Goal: Task Accomplishment & Management: Use online tool/utility

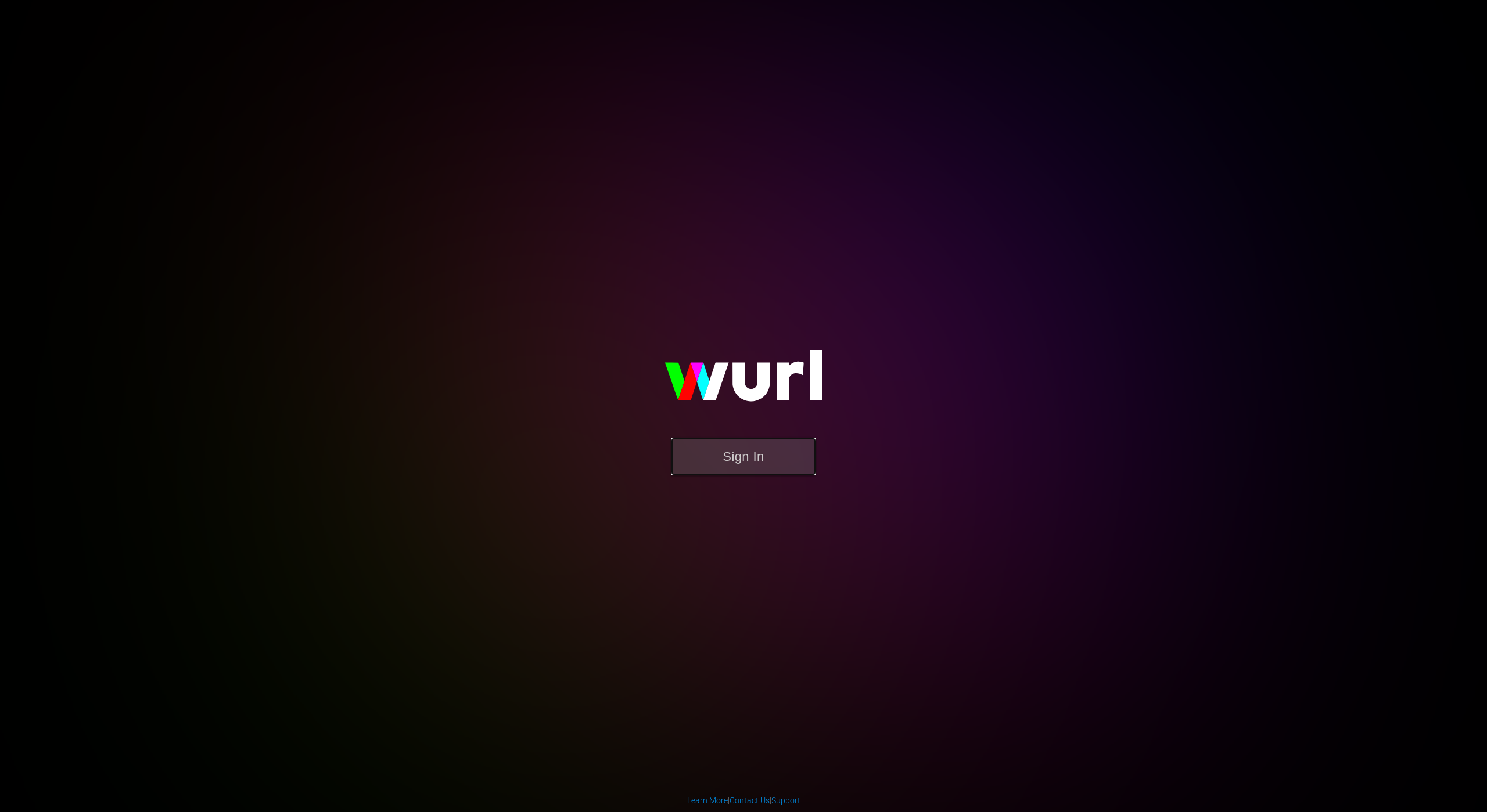
click at [766, 458] on button "Sign In" at bounding box center [744, 456] width 146 height 38
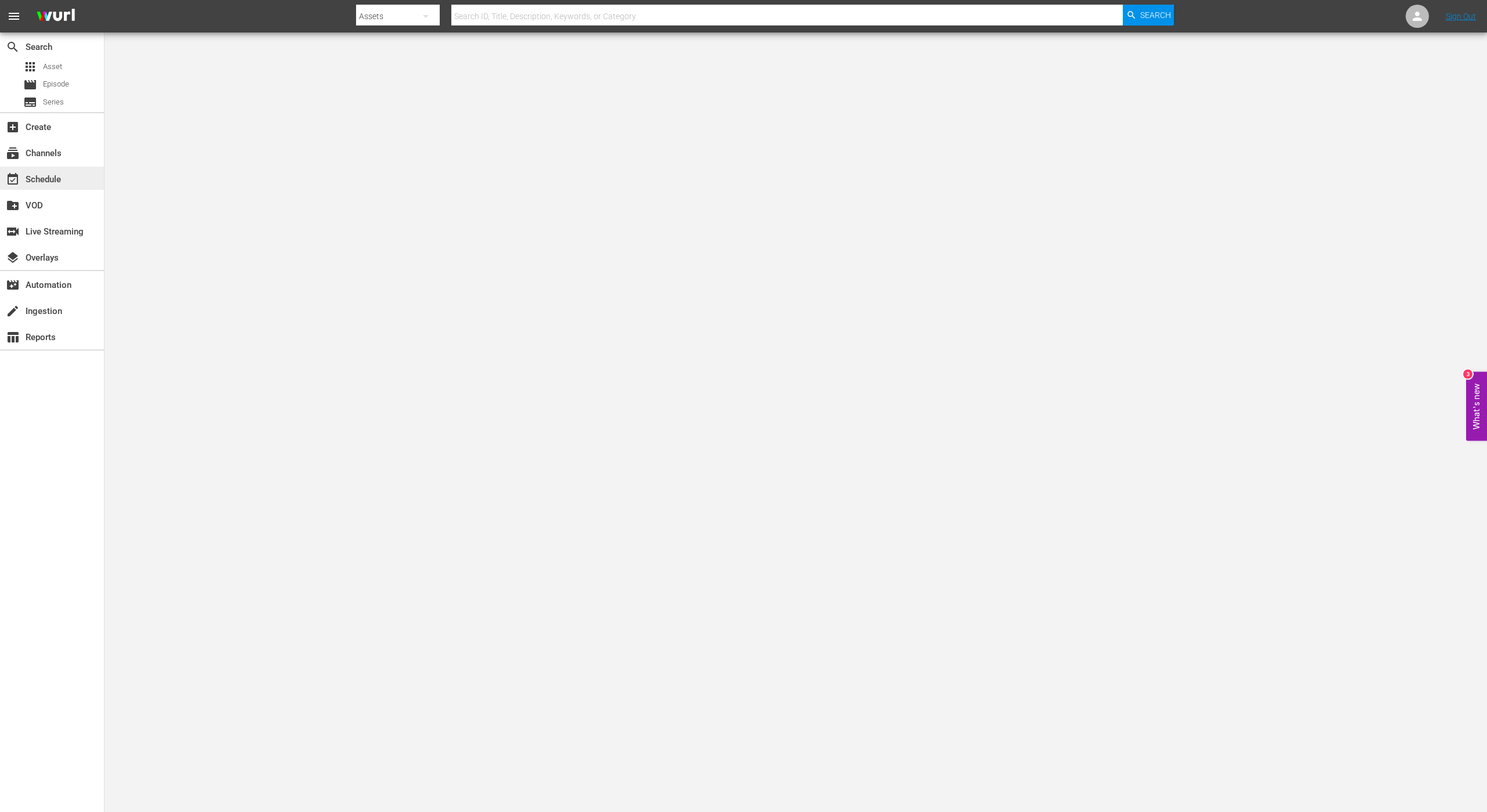
click at [34, 189] on div "event_available Schedule" at bounding box center [52, 179] width 104 height 23
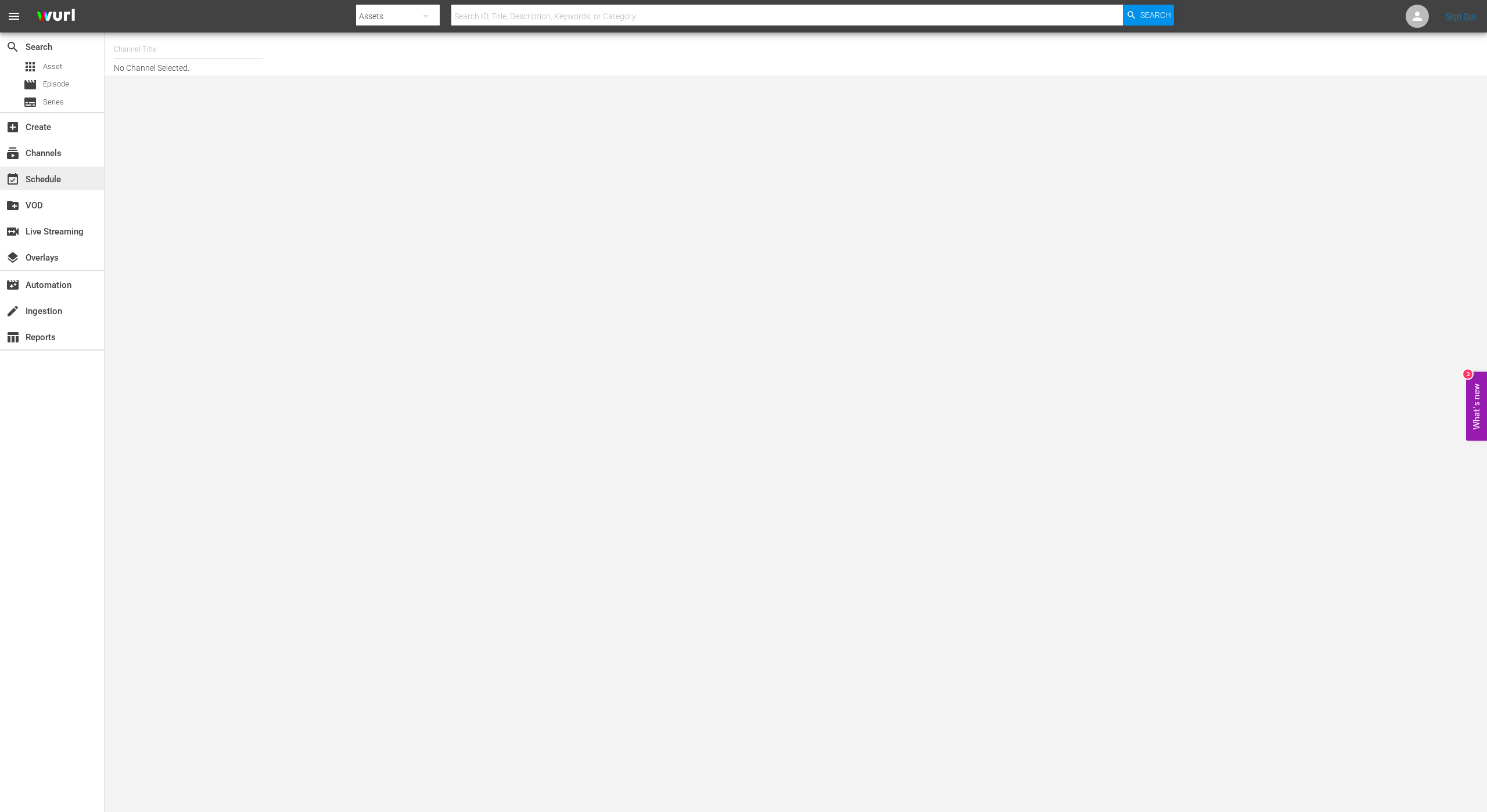
click at [50, 175] on div "event_available Schedule" at bounding box center [32, 177] width 65 height 10
click at [55, 154] on div "subscriptions Channels" at bounding box center [32, 151] width 65 height 10
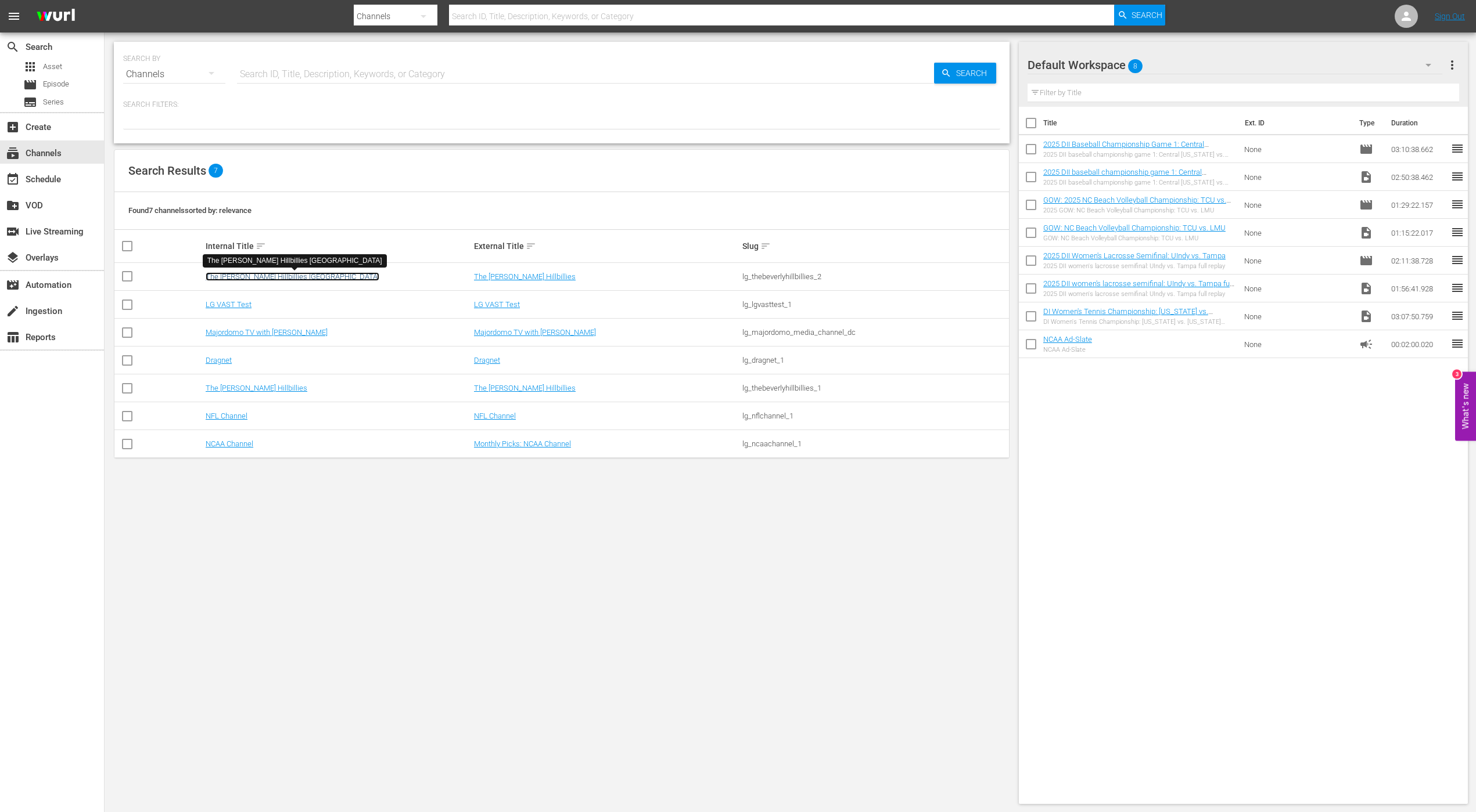
drag, startPoint x: 289, startPoint y: 278, endPoint x: 245, endPoint y: 24, distance: 257.8
click at [289, 277] on link "The [PERSON_NAME] Hillbillies [GEOGRAPHIC_DATA]" at bounding box center [292, 276] width 174 height 9
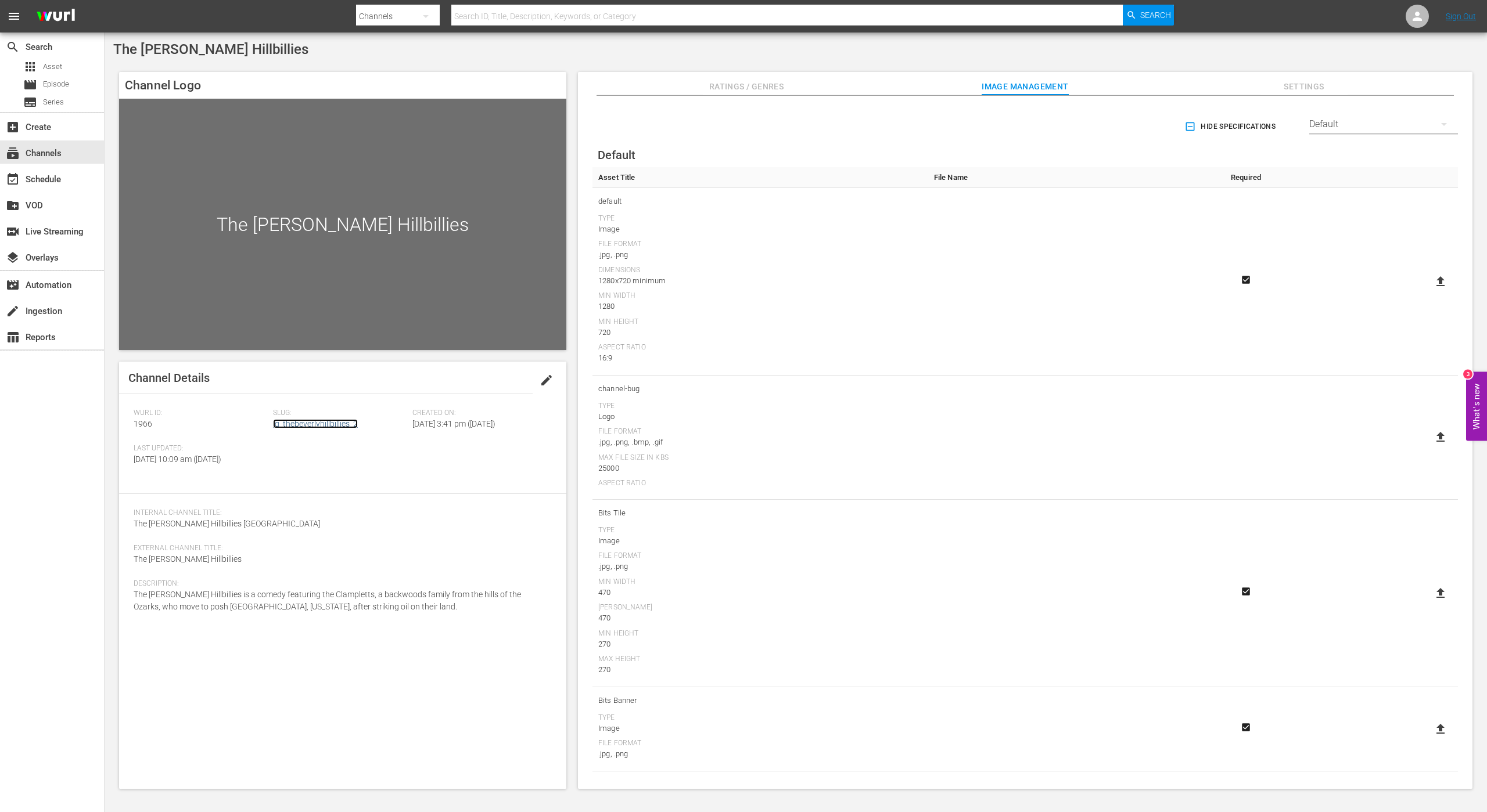
click at [302, 424] on link "lg_thebeverlyhillbillies_2" at bounding box center [315, 423] width 85 height 9
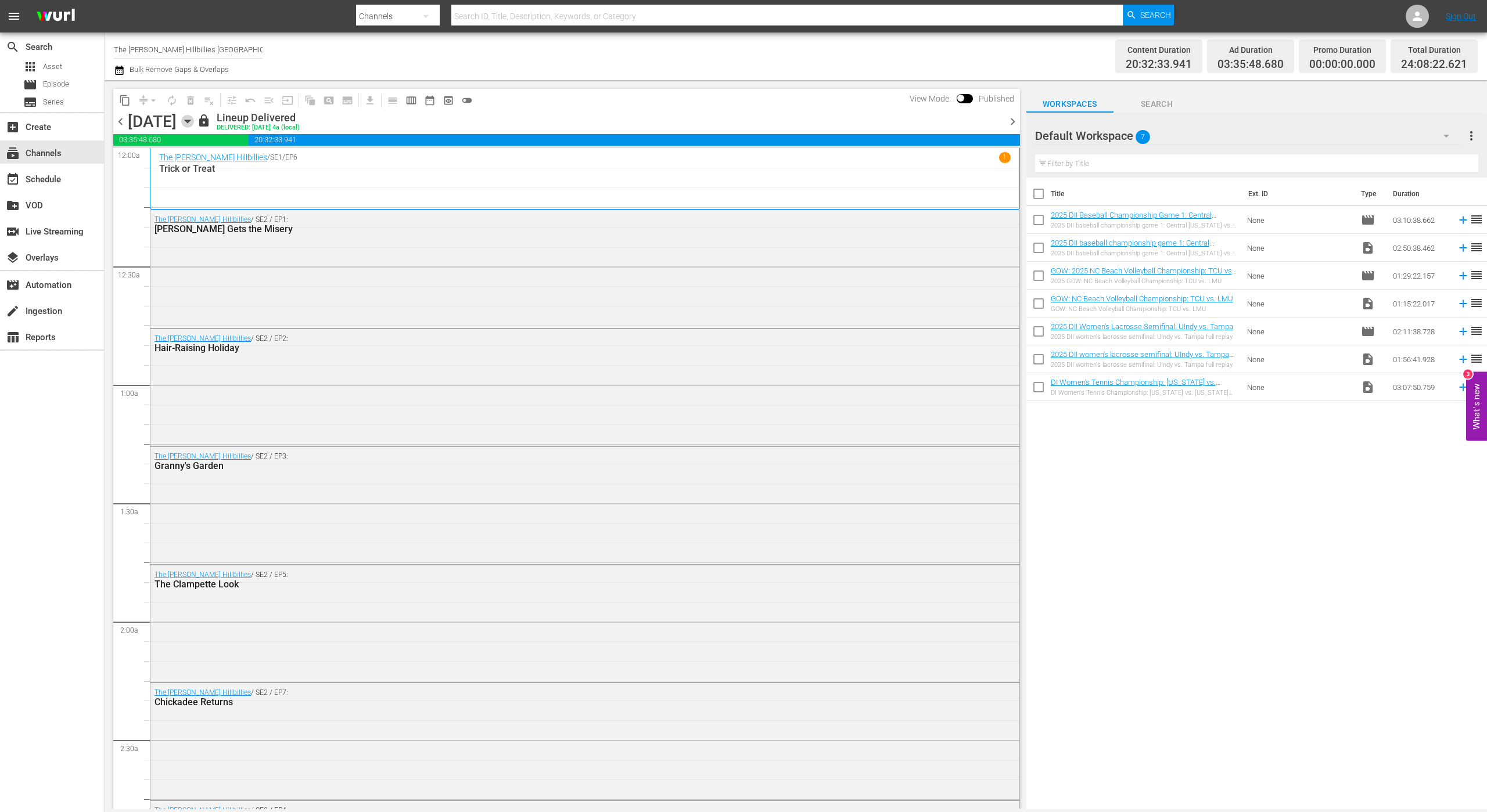
click at [194, 125] on icon "button" at bounding box center [188, 121] width 13 height 13
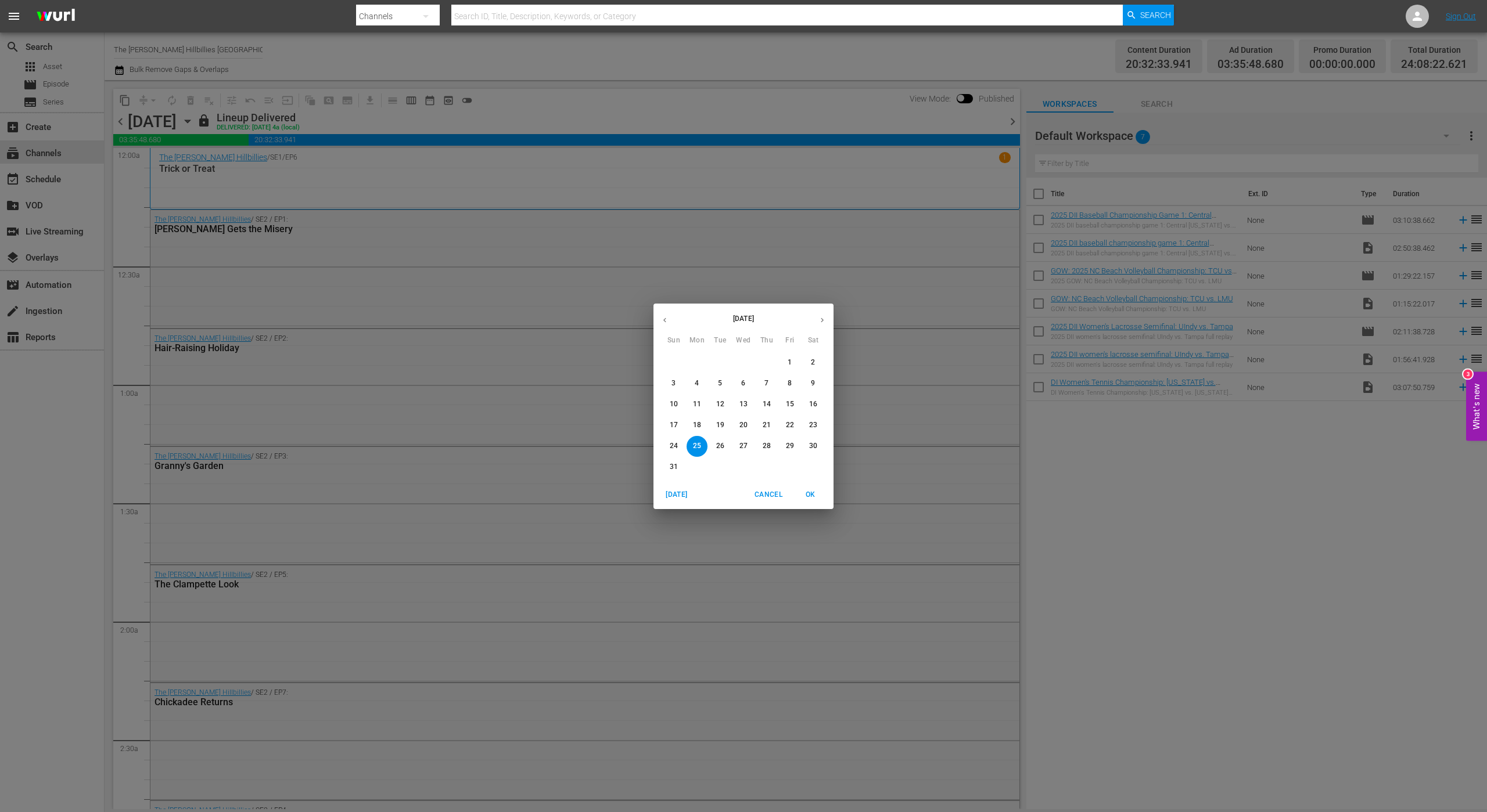
click at [817, 324] on button "button" at bounding box center [822, 320] width 23 height 23
click at [701, 360] on span "1" at bounding box center [697, 363] width 21 height 10
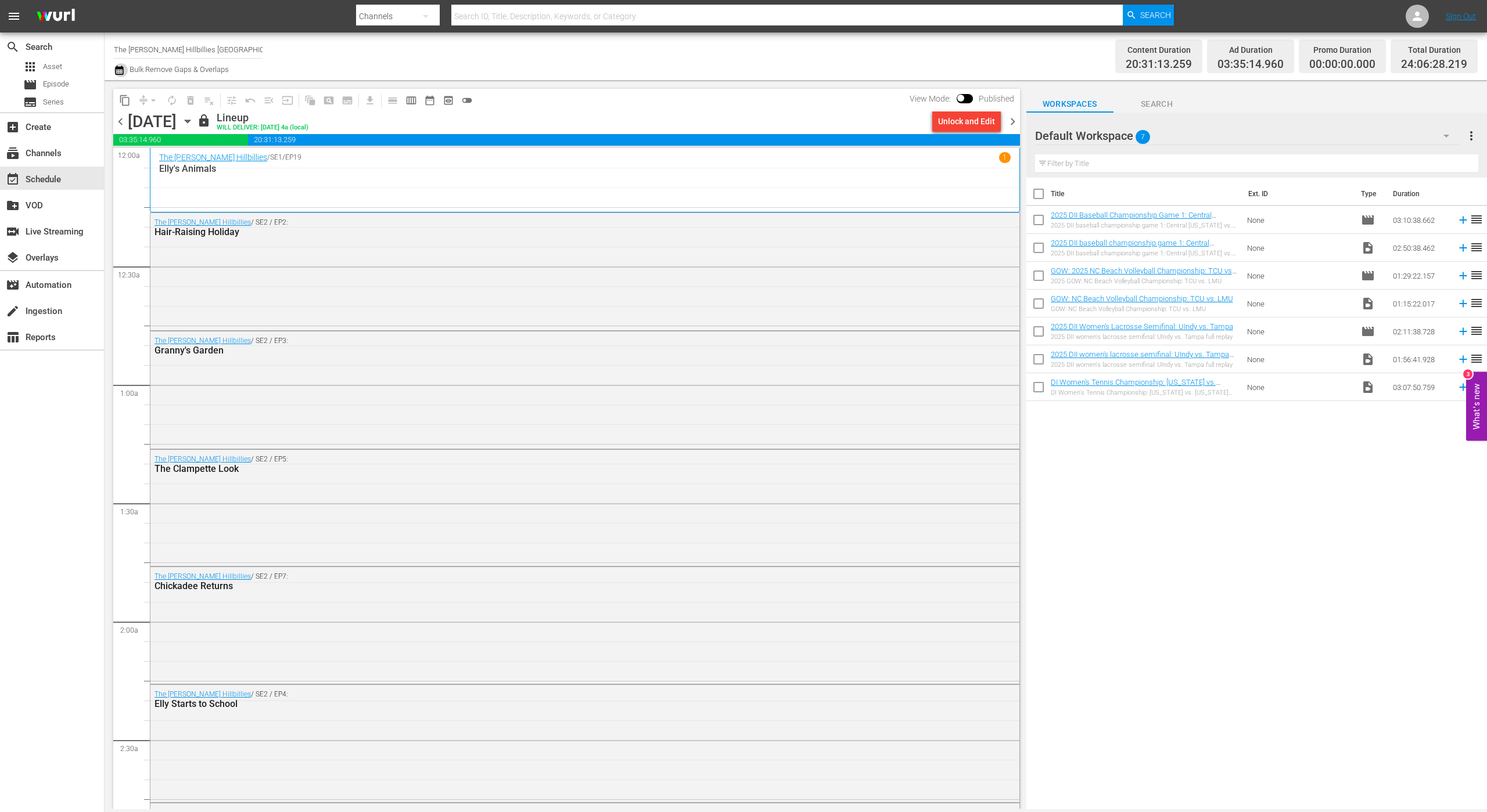
click at [115, 74] on icon "button" at bounding box center [119, 70] width 11 height 14
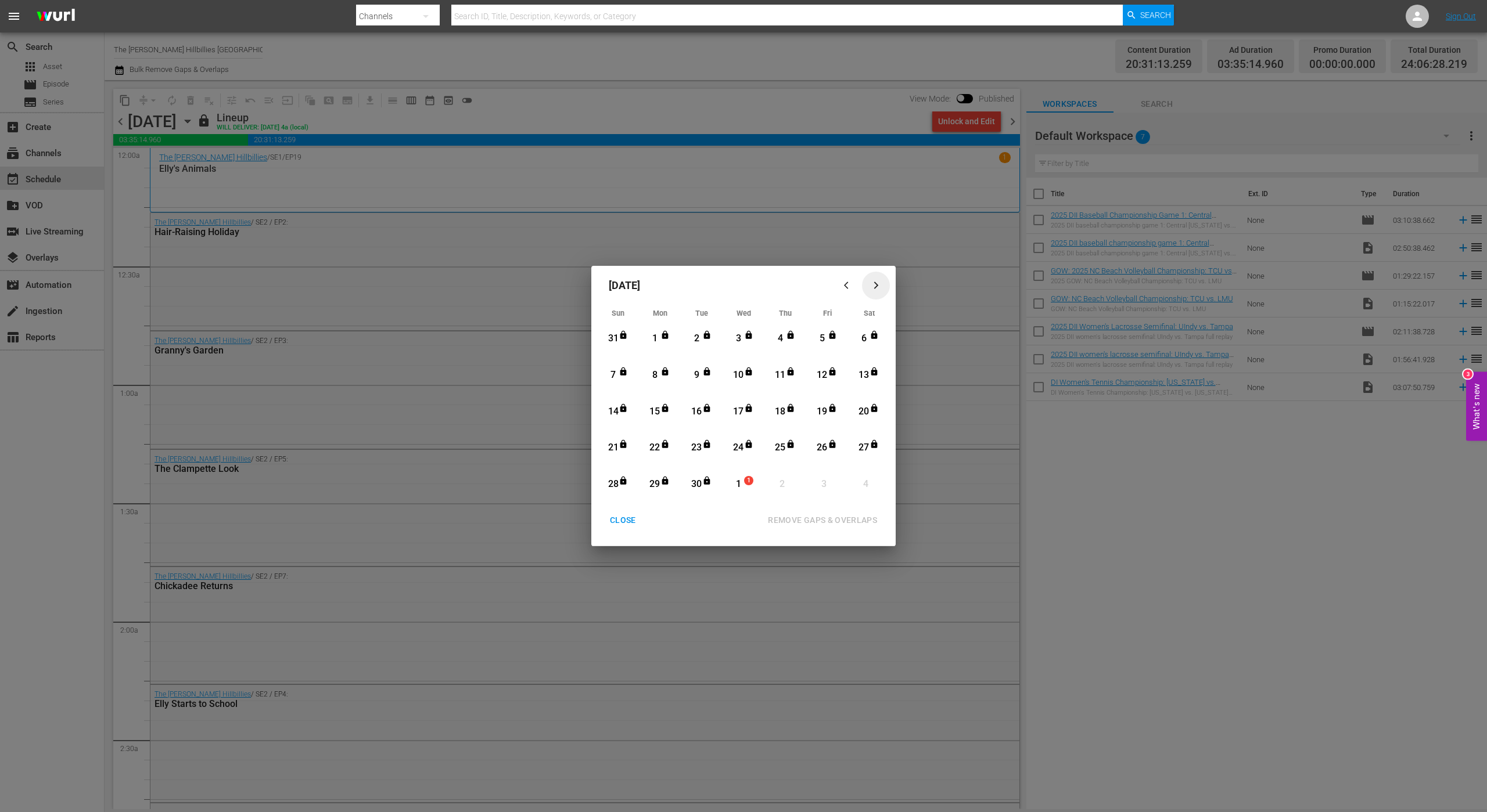
click at [877, 281] on icon "button" at bounding box center [876, 285] width 9 height 9
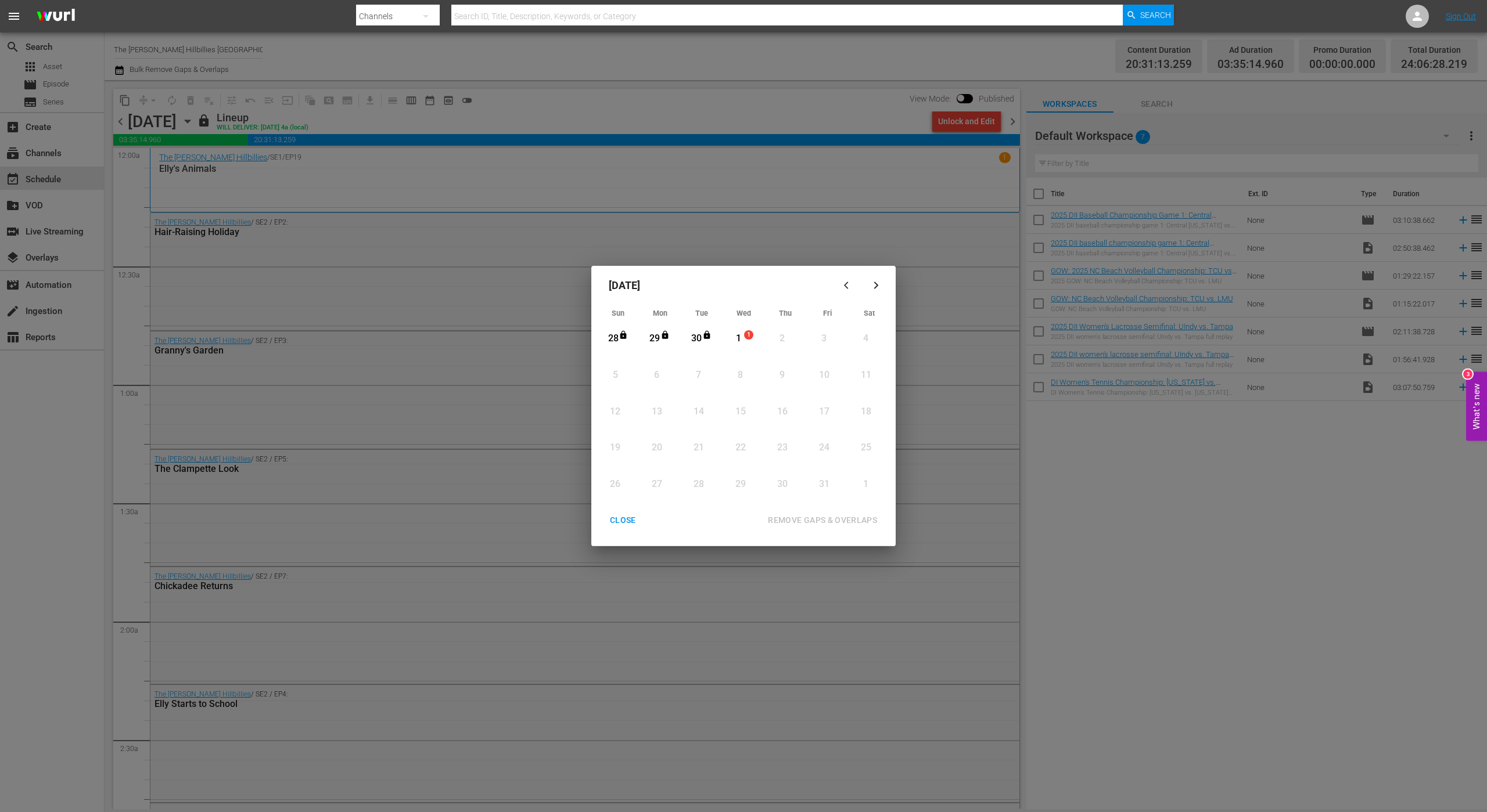
click at [846, 289] on icon "button" at bounding box center [848, 285] width 9 height 9
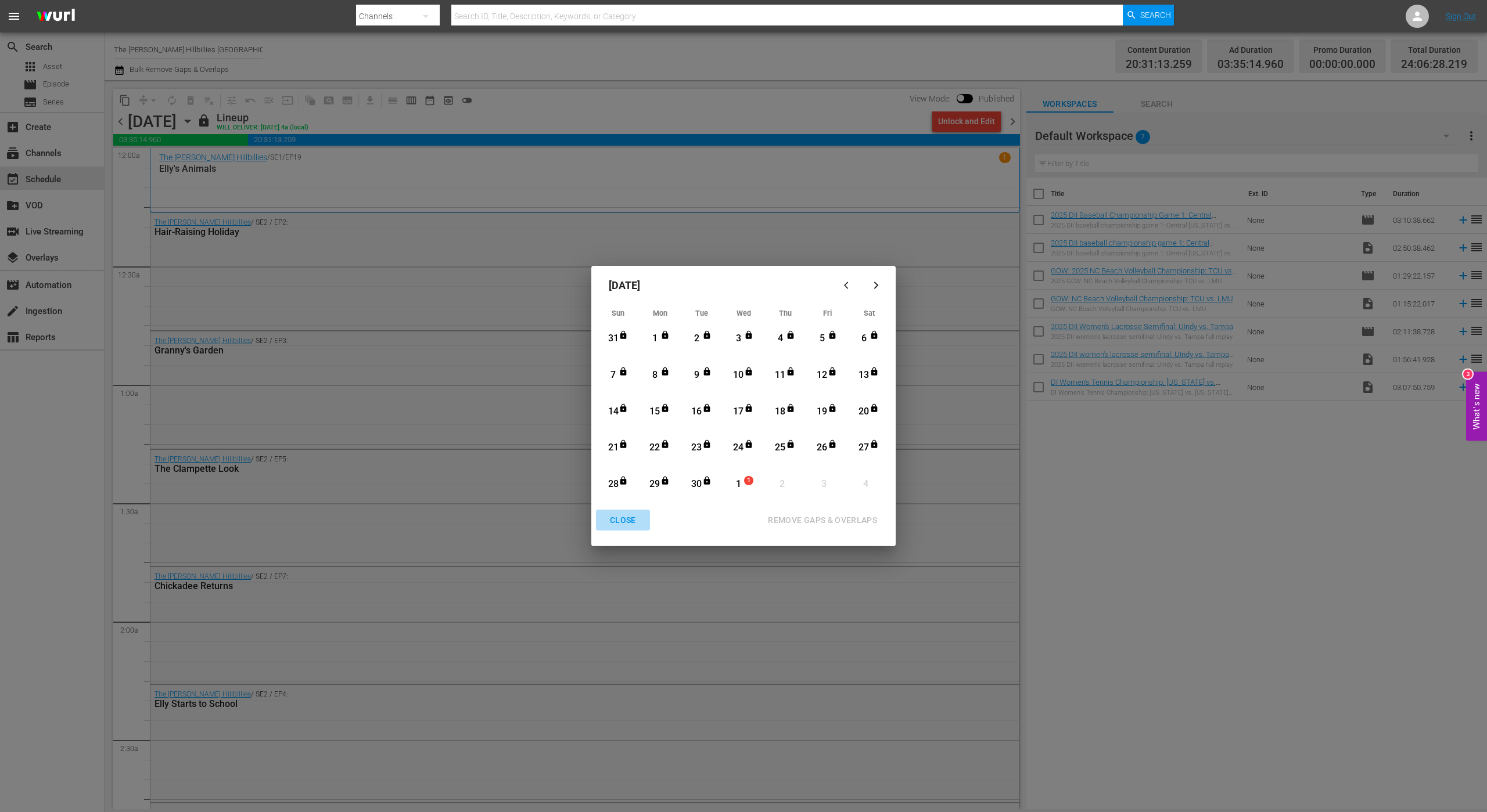
drag, startPoint x: 621, startPoint y: 517, endPoint x: 575, endPoint y: 460, distance: 73.2
click at [620, 518] on div "CLOSE" at bounding box center [623, 520] width 45 height 14
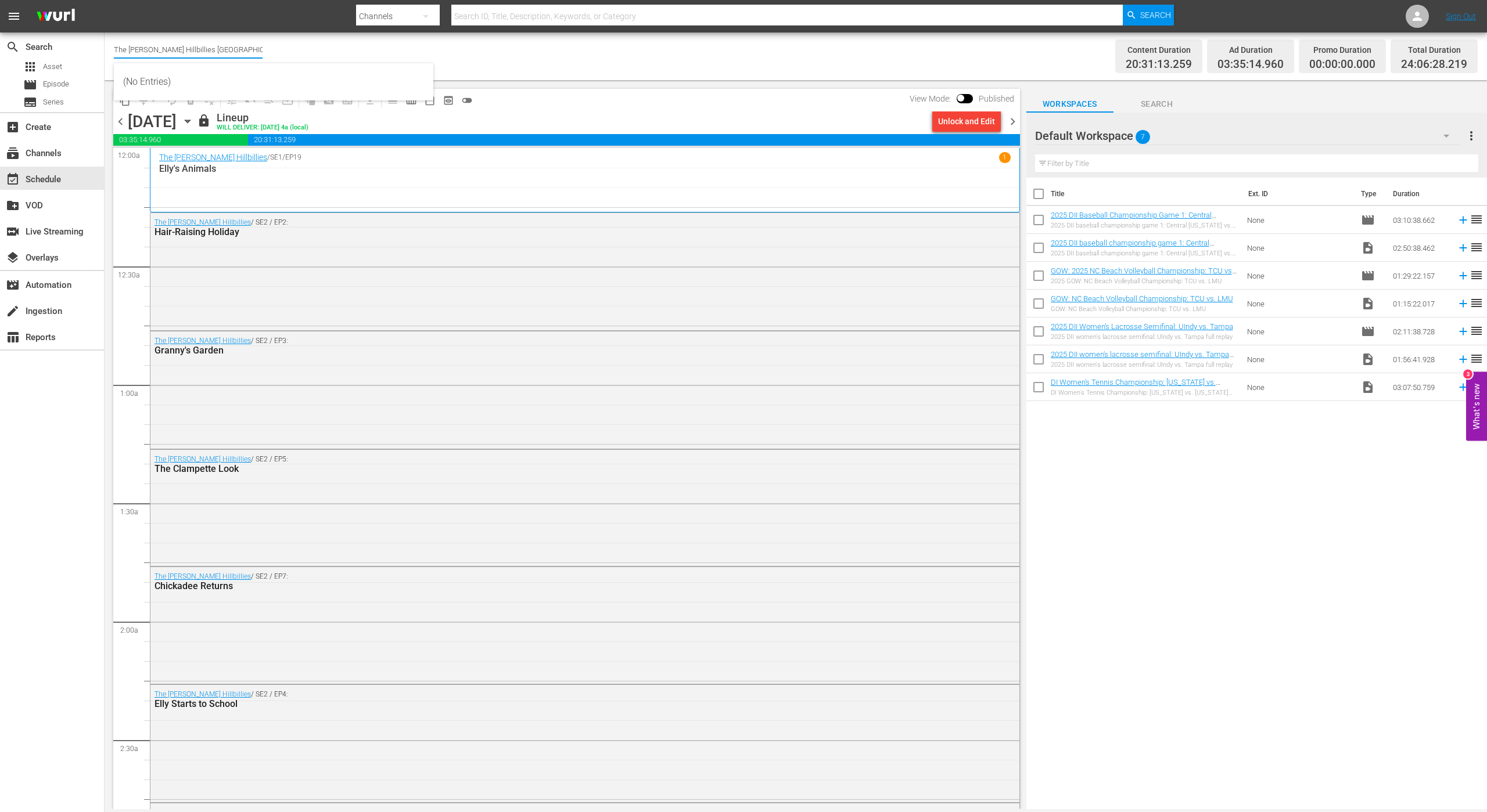
click at [203, 53] on input "The [PERSON_NAME] Hillbillies [GEOGRAPHIC_DATA]" at bounding box center [188, 49] width 149 height 28
drag, startPoint x: 193, startPoint y: 48, endPoint x: 246, endPoint y: 48, distance: 53.0
click at [246, 48] on input "The [PERSON_NAME] Hillbillies [GEOGRAPHIC_DATA]" at bounding box center [188, 49] width 149 height 28
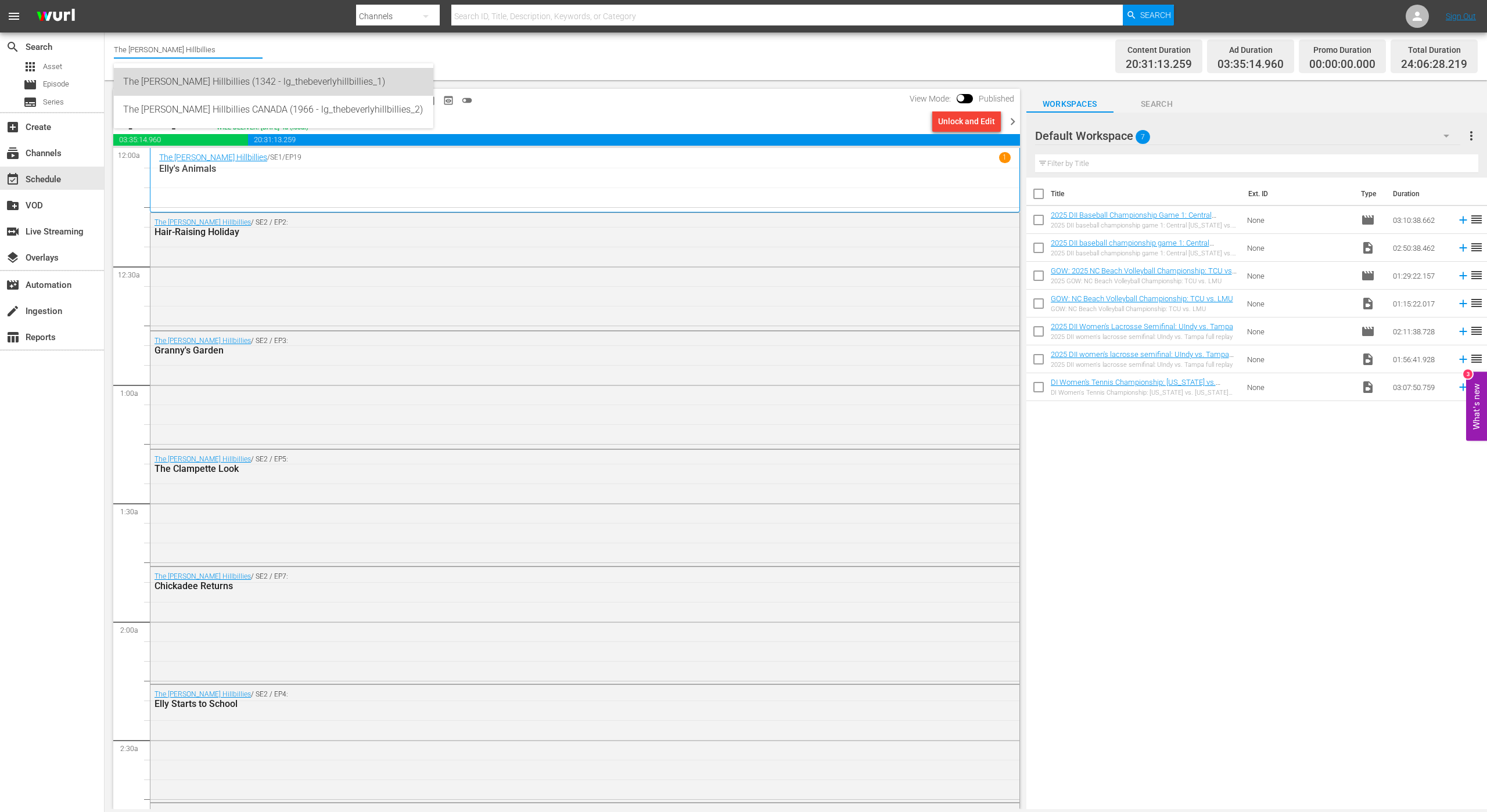
click at [233, 90] on div "The [PERSON_NAME] Hillbillies (1342 - lg_thebeverlyhillbillies_1)" at bounding box center [274, 82] width 301 height 28
type input "The [PERSON_NAME] Hillbillies (1342 - lg_thebeverlyhillbillies_1)"
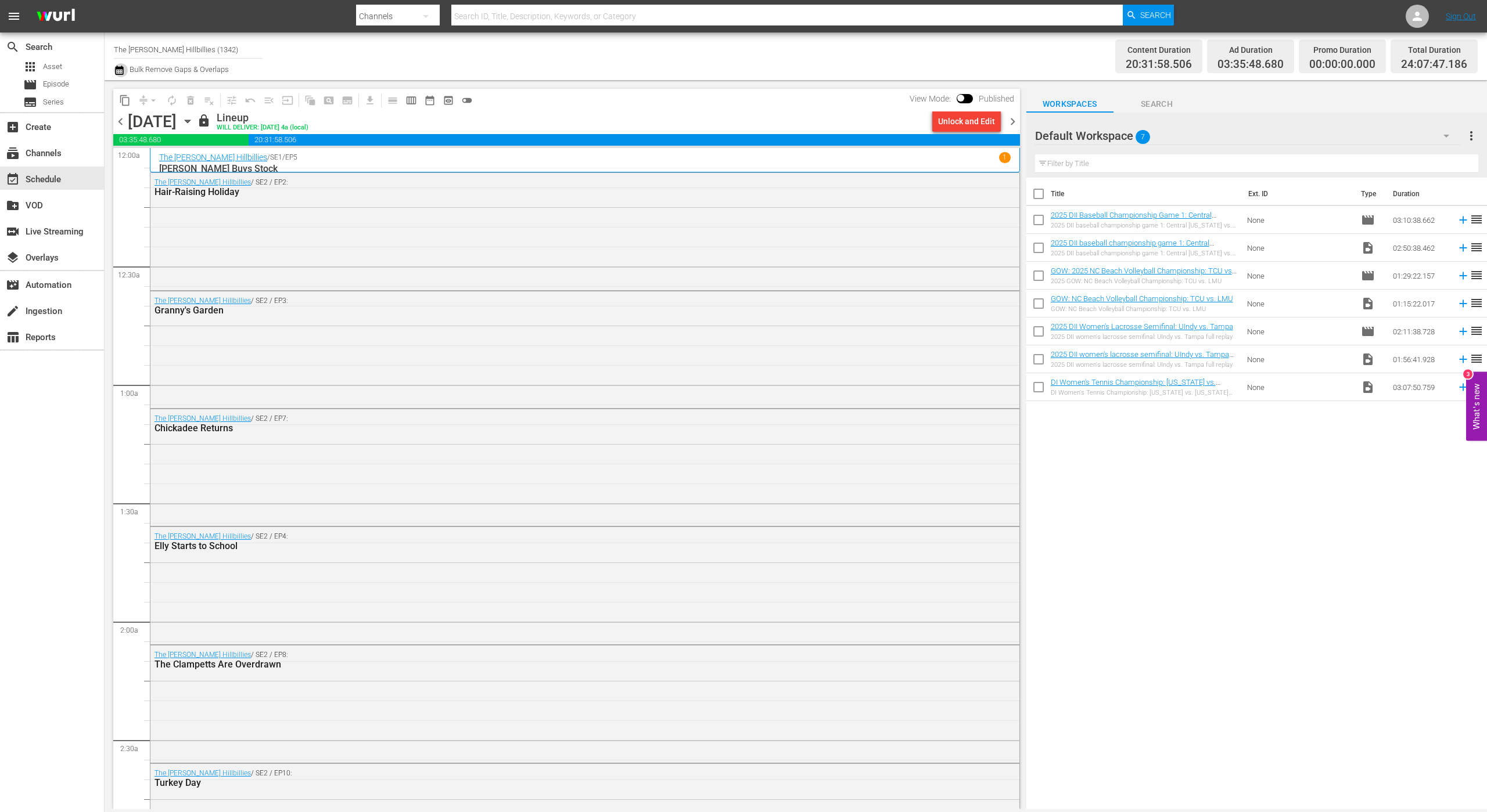
click at [125, 68] on button "button" at bounding box center [121, 70] width 14 height 14
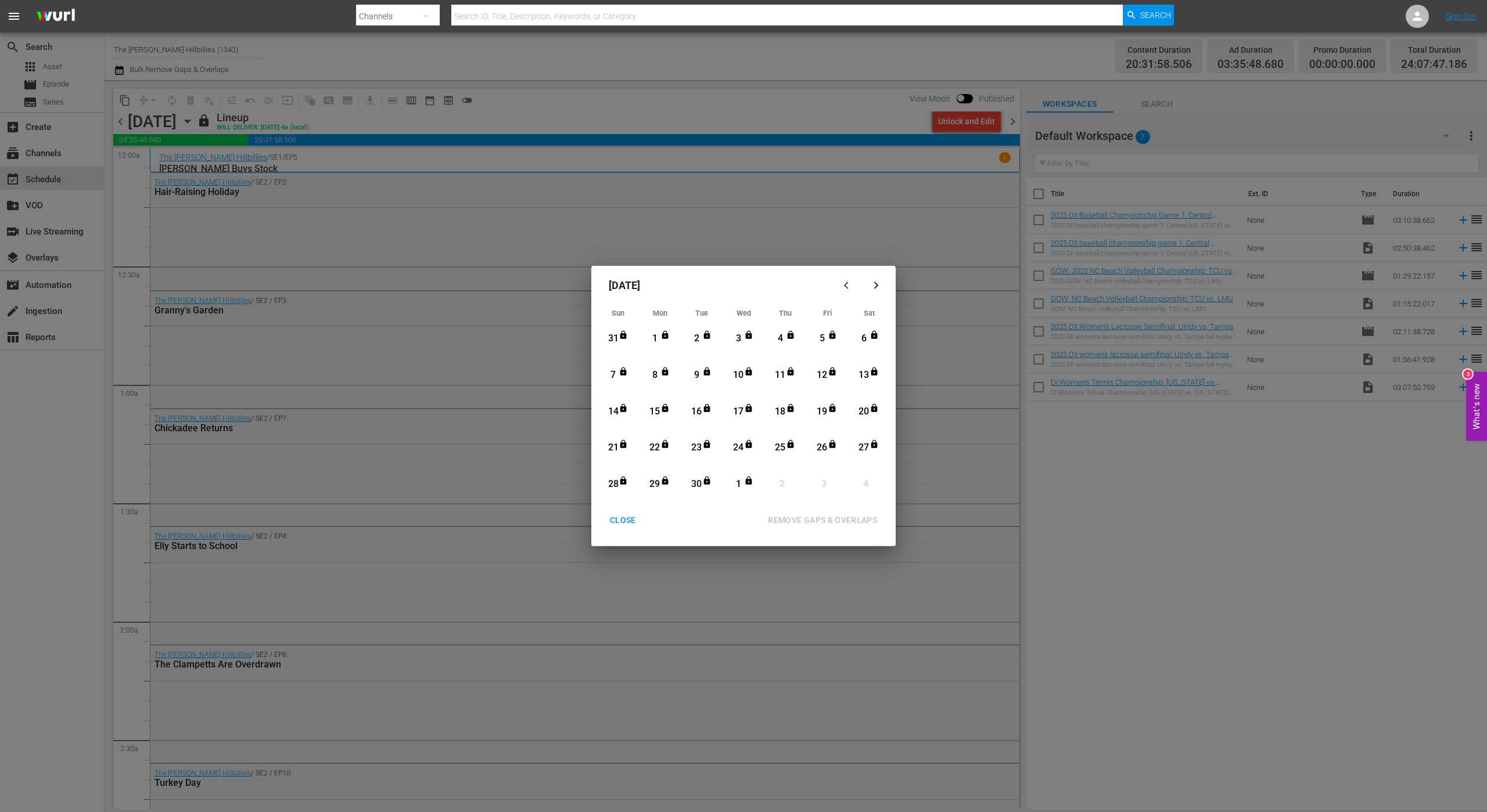
click at [742, 484] on div "1" at bounding box center [738, 484] width 14 height 13
